Goal: Information Seeking & Learning: Learn about a topic

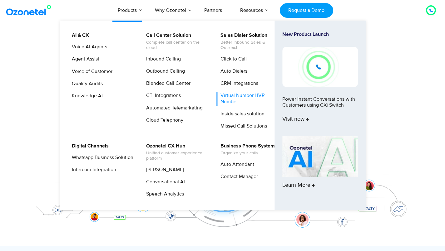
click at [225, 93] on link "Virtual Number | IVR Number" at bounding box center [249, 99] width 67 height 14
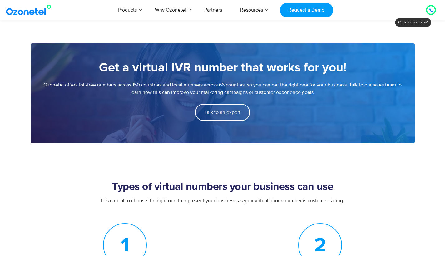
scroll to position [461, 0]
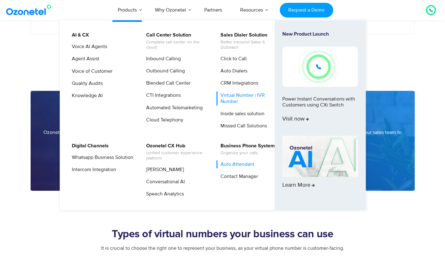
click at [230, 164] on link "Auto Attendant" at bounding box center [235, 165] width 39 height 8
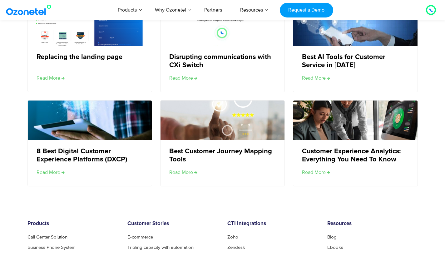
scroll to position [2005, 0]
